Goal: Information Seeking & Learning: Learn about a topic

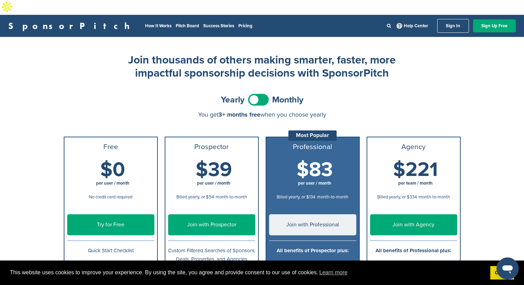
click at [253, 94] on span at bounding box center [258, 100] width 21 height 12
click at [145, 23] on link "How It Works" at bounding box center [158, 26] width 27 height 6
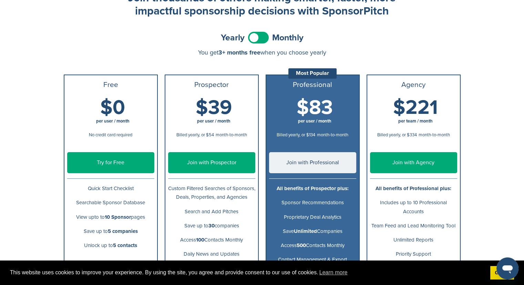
scroll to position [60, 0]
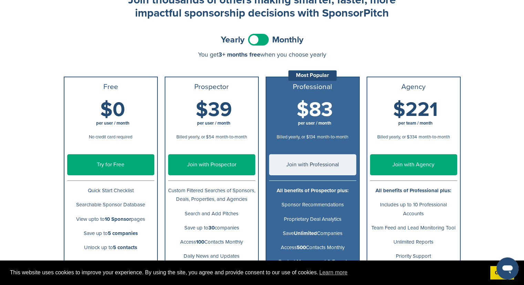
click at [261, 34] on span at bounding box center [258, 40] width 21 height 12
click at [249, 34] on span at bounding box center [258, 40] width 21 height 12
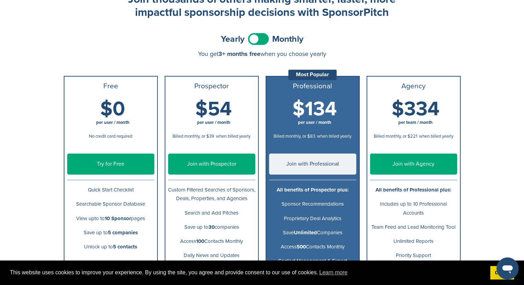
scroll to position [0, 0]
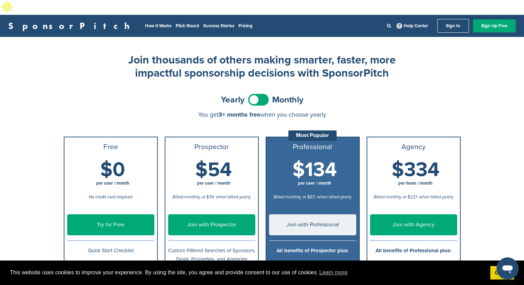
click at [203, 22] on li "Success Stories" at bounding box center [218, 26] width 31 height 8
click at [203, 23] on link "Success Stories" at bounding box center [218, 26] width 31 height 6
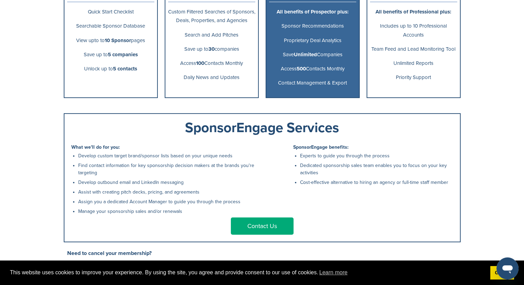
scroll to position [239, 0]
